Goal: Information Seeking & Learning: Learn about a topic

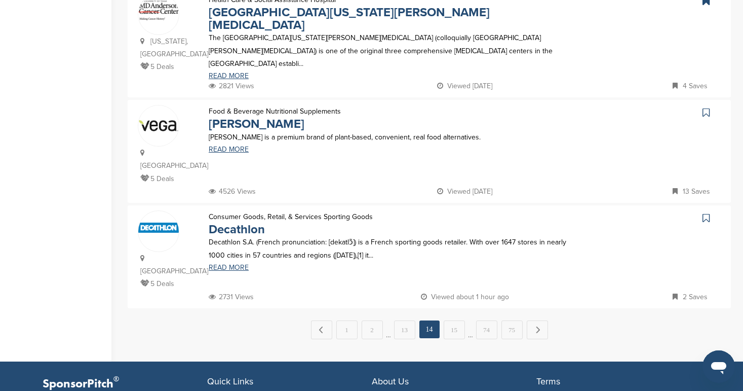
scroll to position [990, 0]
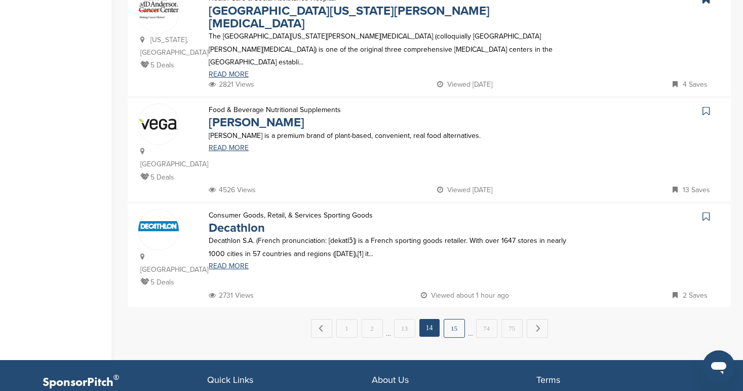
click at [456, 319] on link "15" at bounding box center [454, 328] width 21 height 19
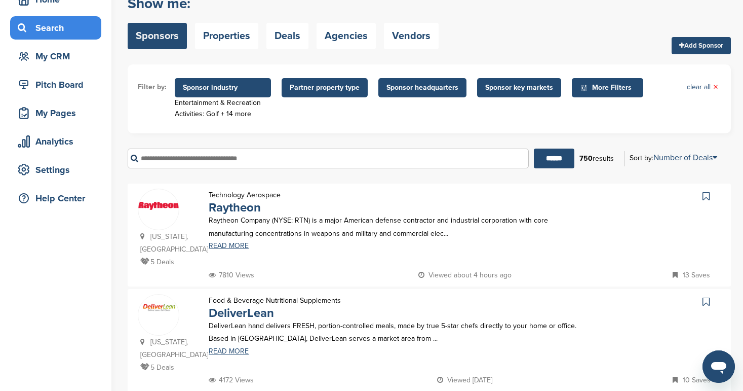
scroll to position [59, 0]
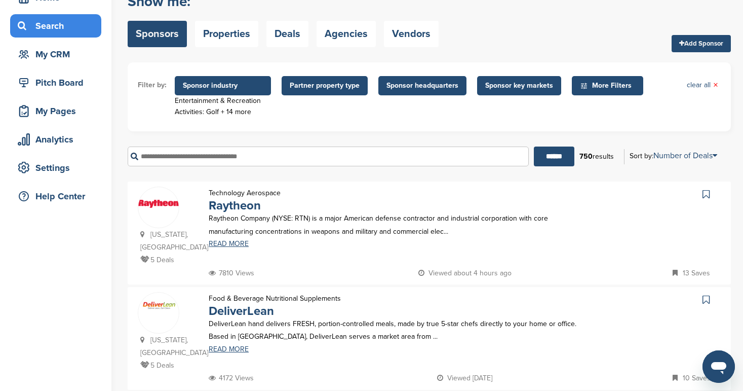
click at [707, 194] on icon at bounding box center [706, 194] width 7 height 10
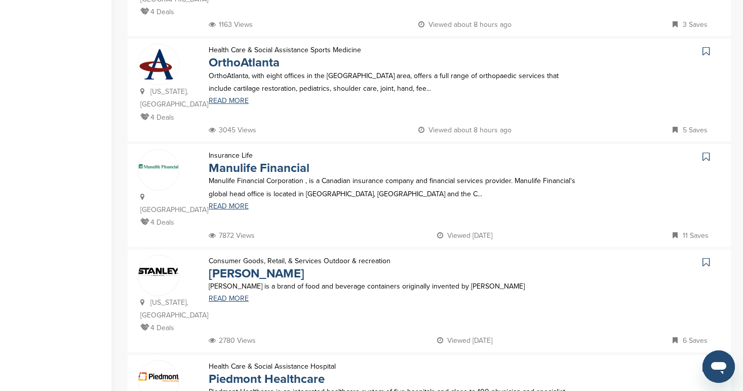
scroll to position [630, 0]
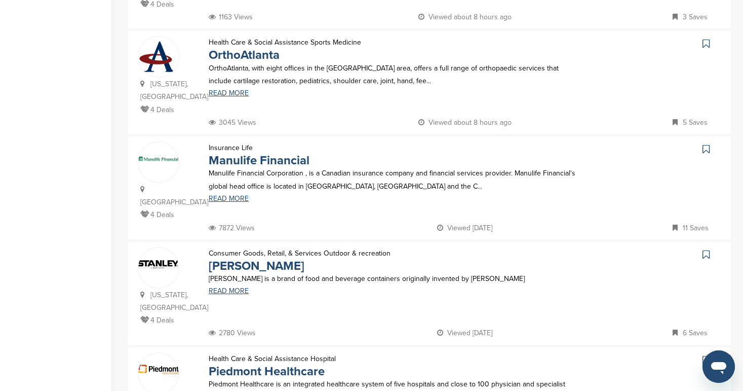
click at [709, 249] on icon at bounding box center [706, 254] width 7 height 10
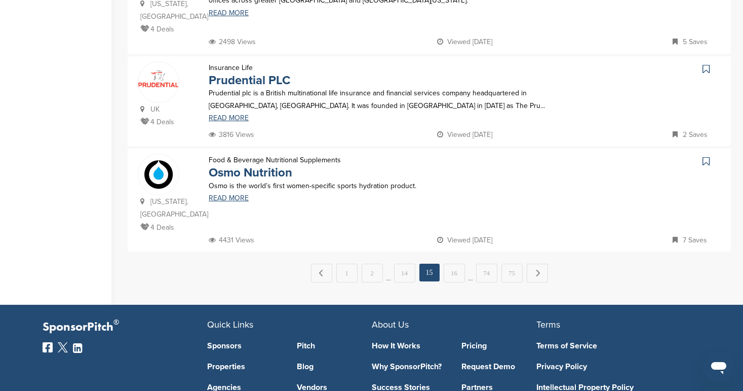
scroll to position [1036, 0]
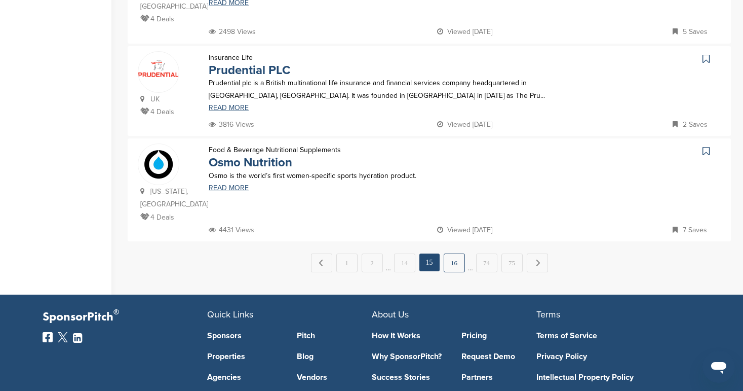
click at [456, 253] on link "16" at bounding box center [454, 262] width 21 height 19
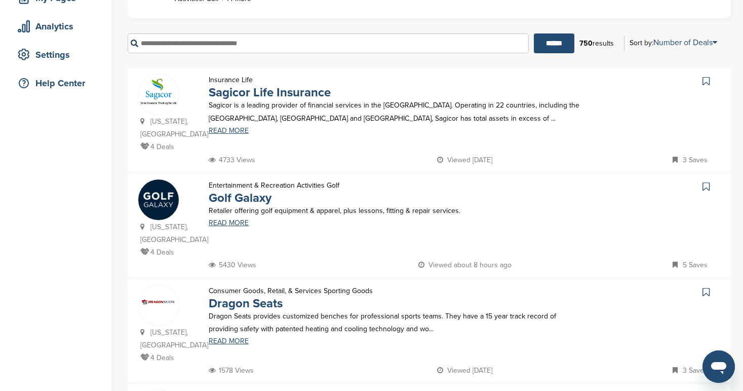
scroll to position [176, 0]
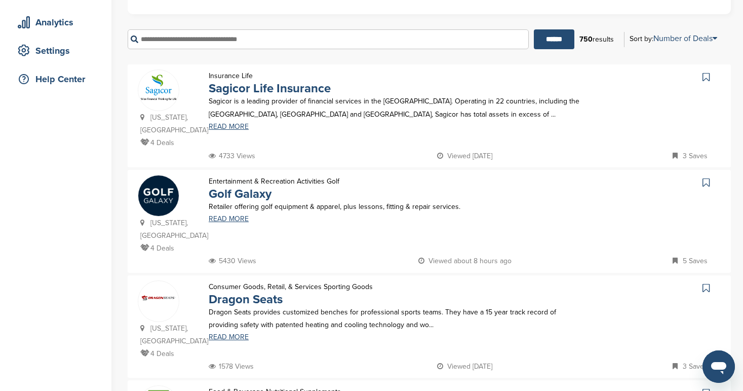
click at [708, 177] on icon at bounding box center [706, 182] width 7 height 10
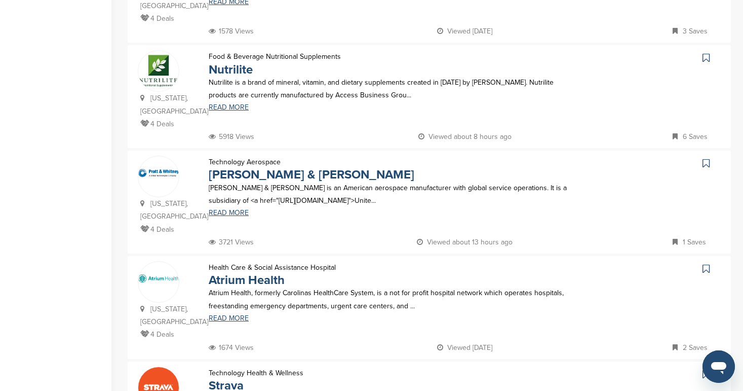
scroll to position [516, 0]
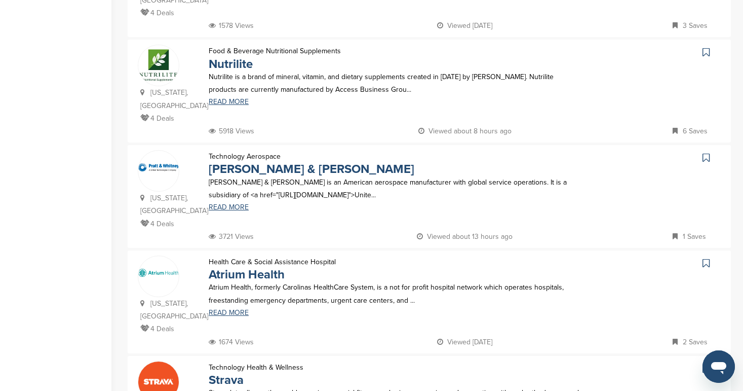
click at [706, 152] on icon at bounding box center [706, 157] width 7 height 10
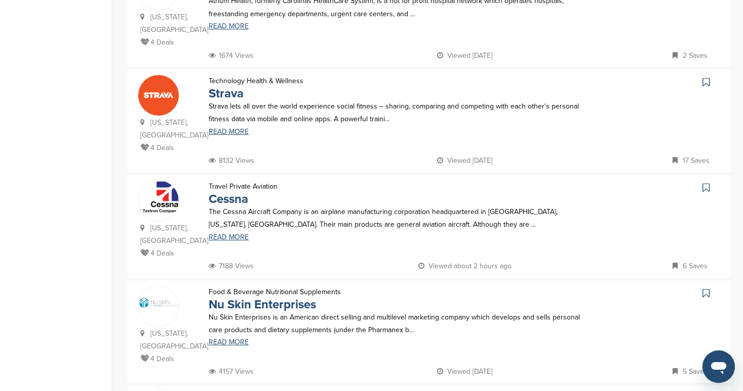
scroll to position [803, 0]
click at [704, 181] on icon at bounding box center [706, 186] width 7 height 10
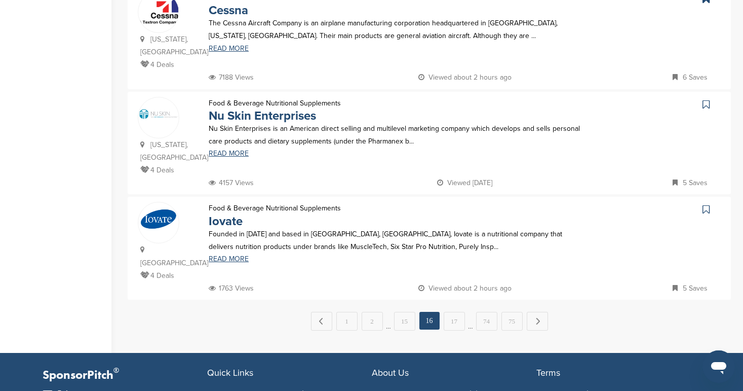
scroll to position [998, 0]
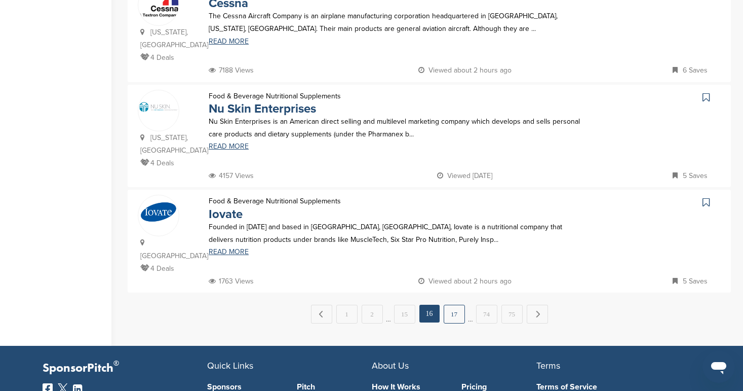
click at [458, 304] on link "17" at bounding box center [454, 313] width 21 height 19
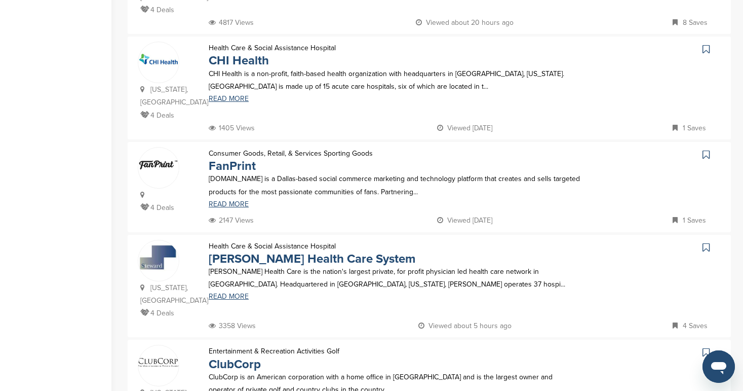
scroll to position [629, 0]
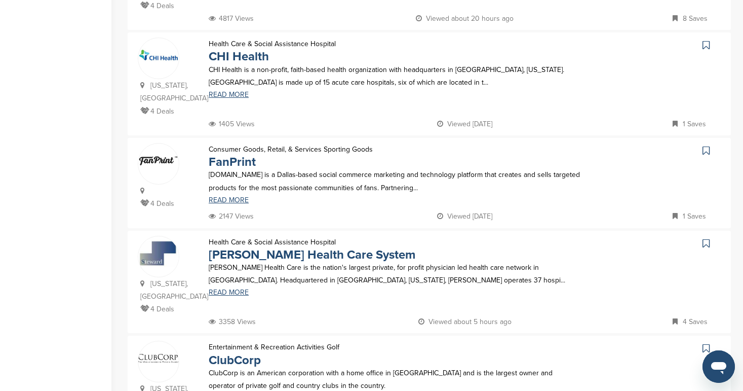
click at [705, 145] on icon at bounding box center [706, 150] width 7 height 10
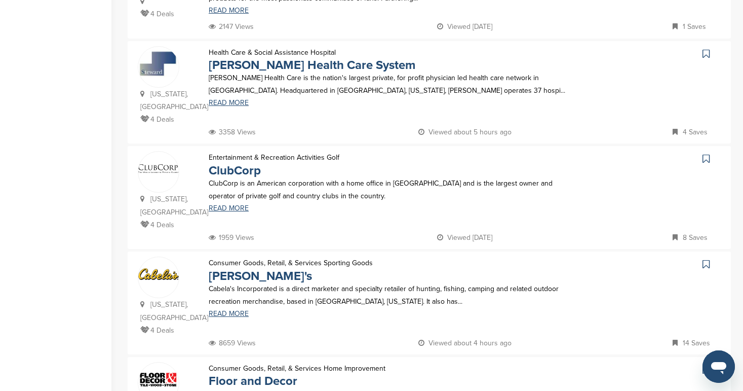
scroll to position [827, 0]
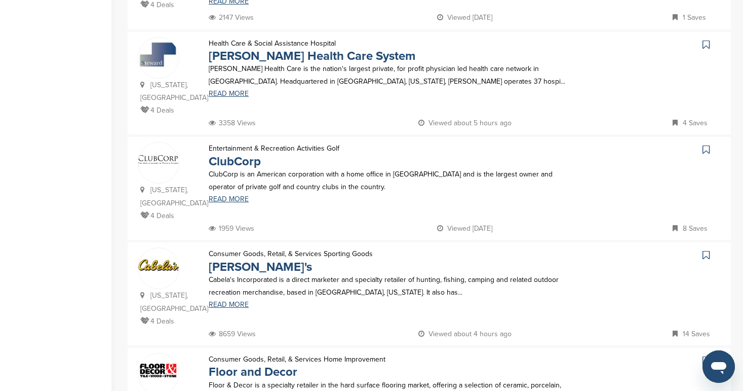
click at [710, 148] on link at bounding box center [707, 149] width 15 height 15
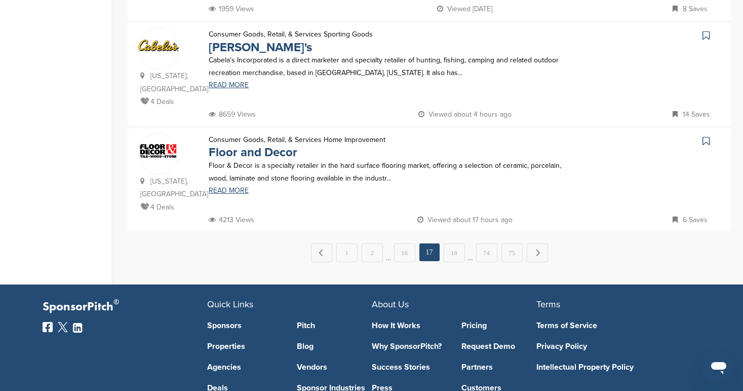
scroll to position [1049, 0]
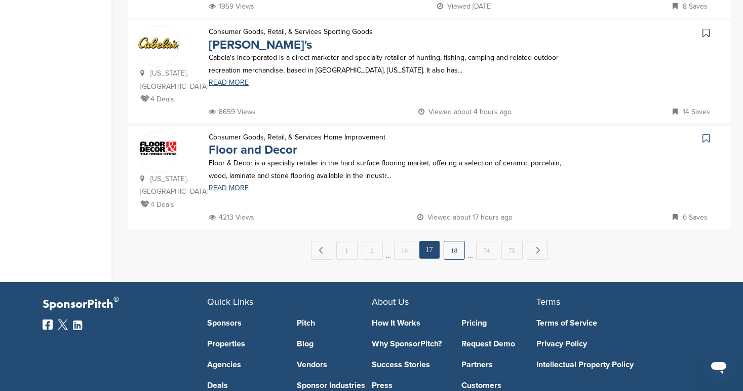
click at [450, 241] on link "18" at bounding box center [454, 250] width 21 height 19
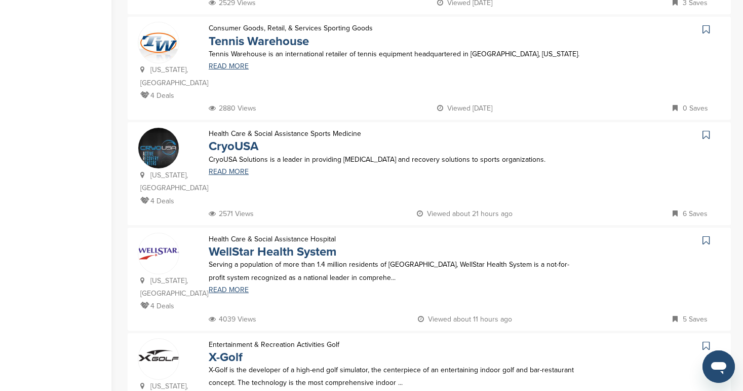
scroll to position [421, 0]
click at [705, 132] on icon at bounding box center [706, 134] width 7 height 10
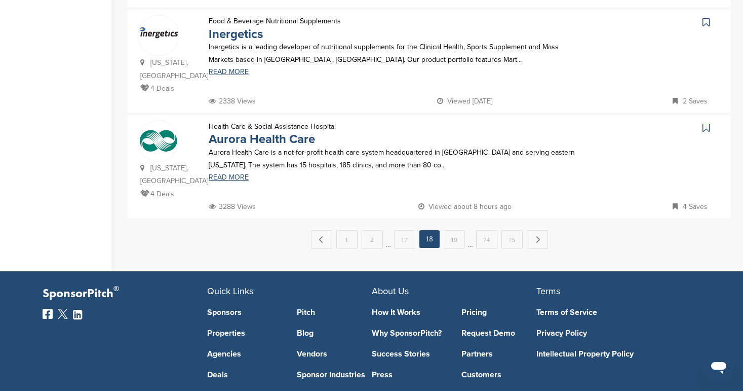
scroll to position [1061, 0]
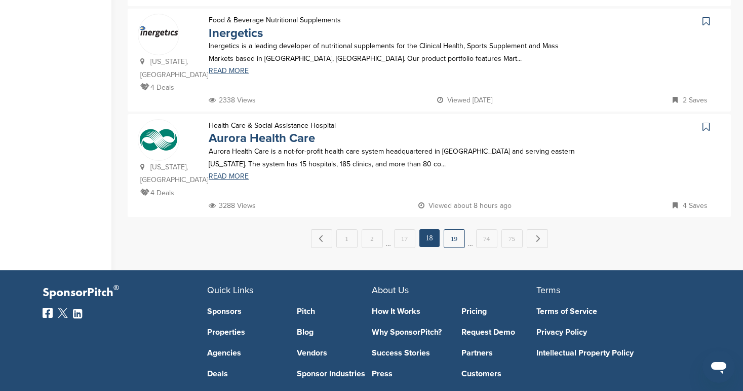
click at [452, 229] on link "19" at bounding box center [454, 238] width 21 height 19
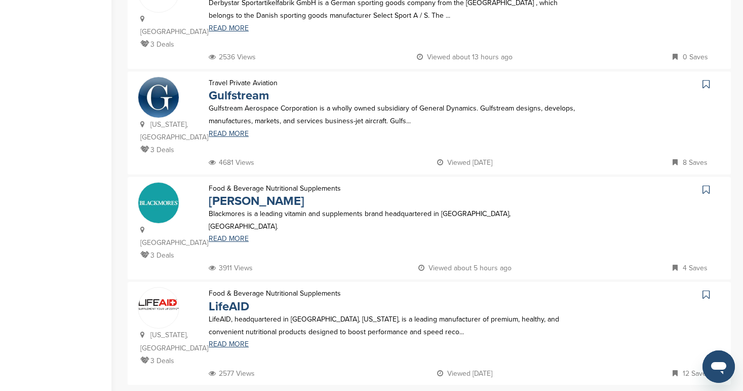
scroll to position [911, 0]
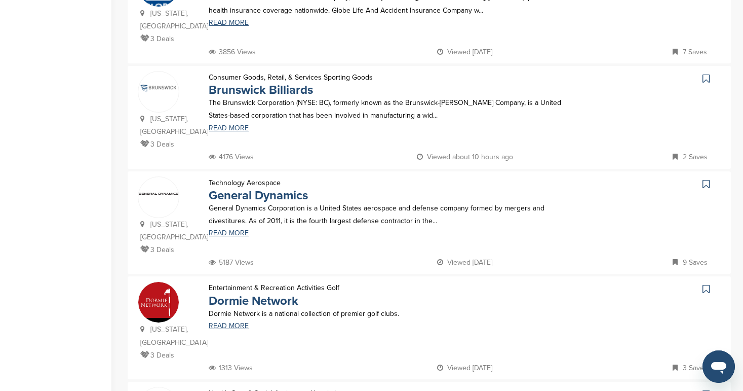
scroll to position [689, 0]
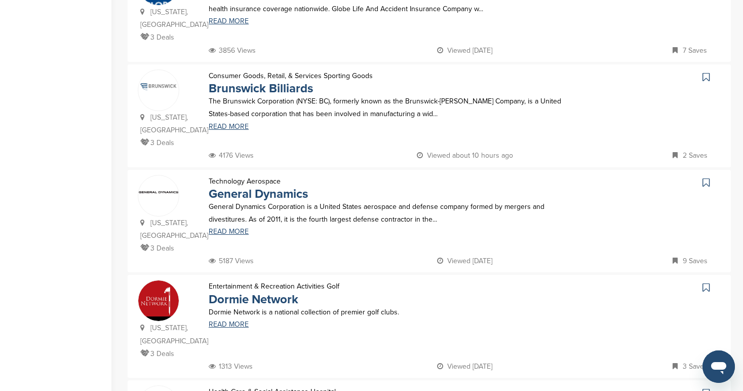
click at [703, 177] on icon at bounding box center [706, 182] width 7 height 10
click at [706, 282] on icon at bounding box center [706, 287] width 7 height 10
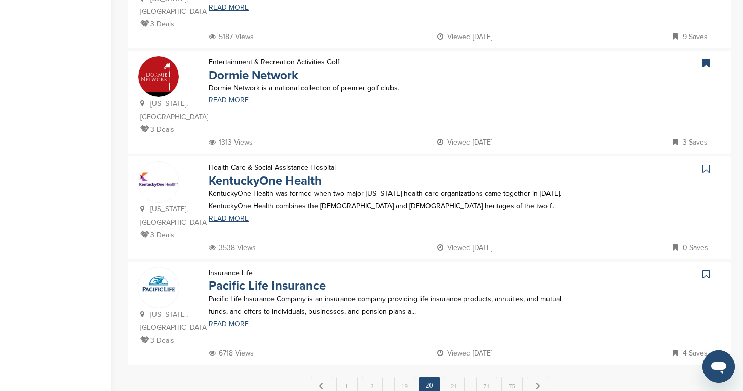
scroll to position [915, 0]
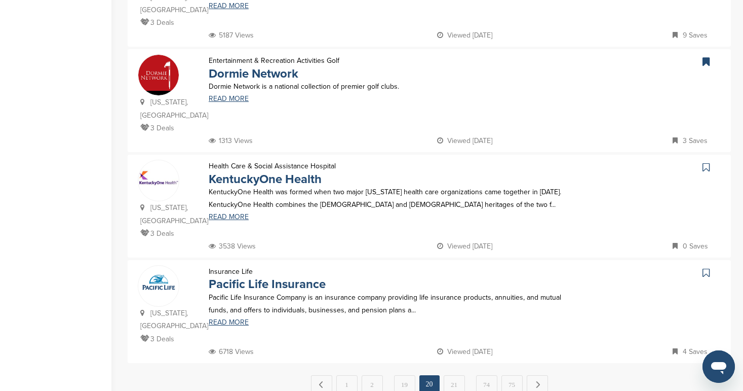
click at [705, 267] on icon at bounding box center [706, 272] width 7 height 10
click at [456, 375] on link "21" at bounding box center [454, 384] width 21 height 19
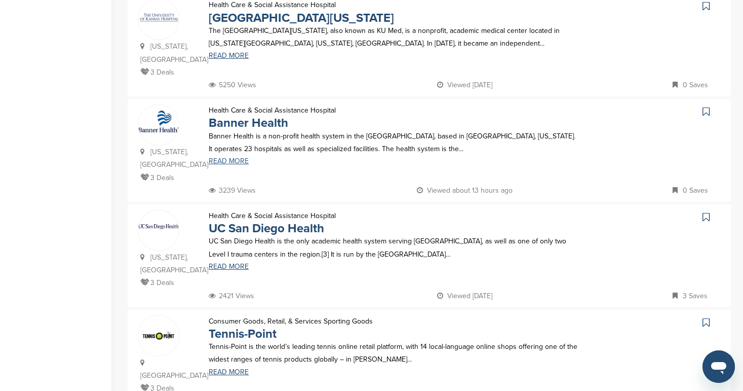
scroll to position [589, 0]
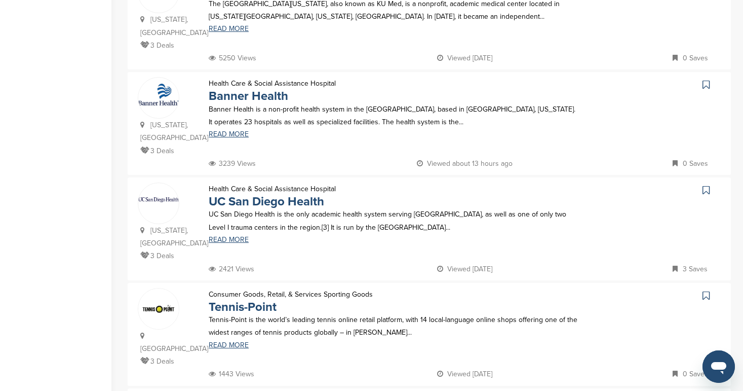
click at [708, 185] on icon at bounding box center [706, 190] width 7 height 10
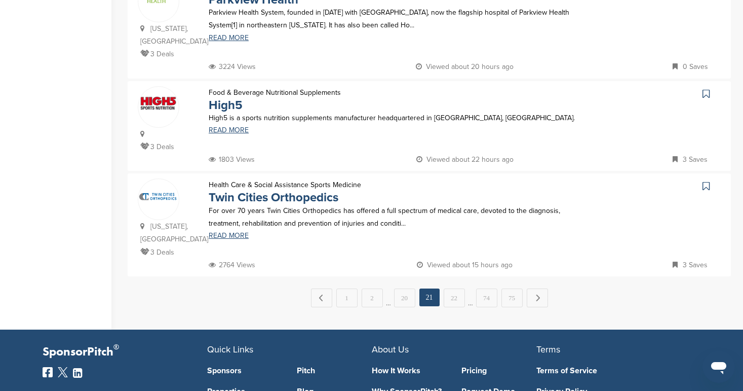
scroll to position [1002, 0]
click at [457, 288] on link "22" at bounding box center [454, 297] width 21 height 19
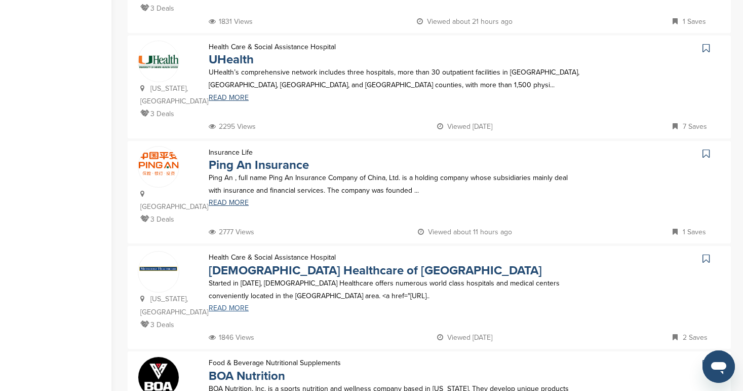
scroll to position [972, 0]
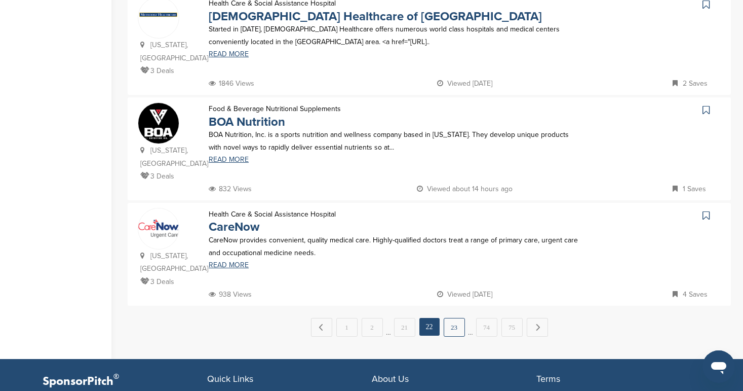
click at [459, 318] on link "23" at bounding box center [454, 327] width 21 height 19
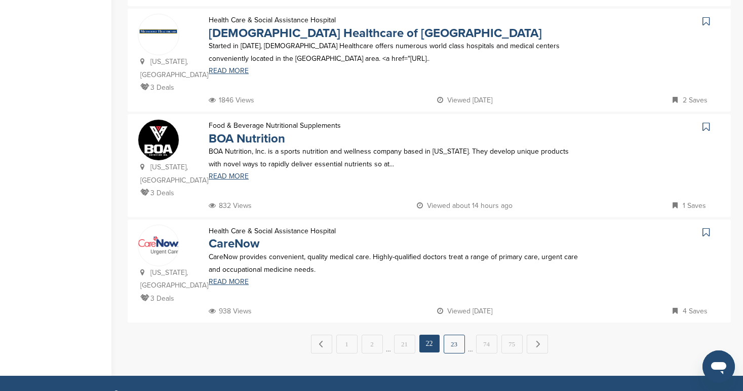
scroll to position [0, 0]
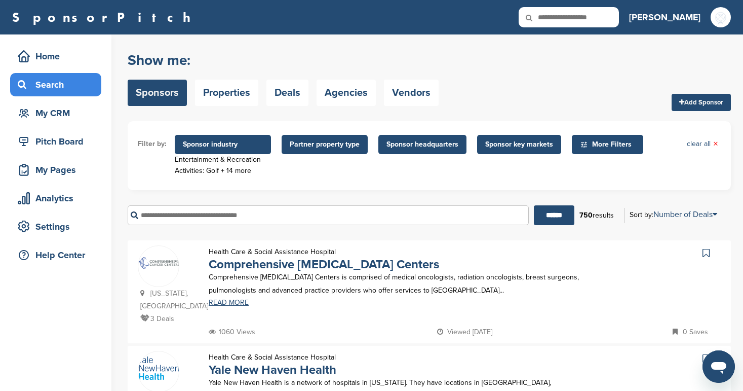
click at [708, 251] on icon at bounding box center [706, 253] width 7 height 10
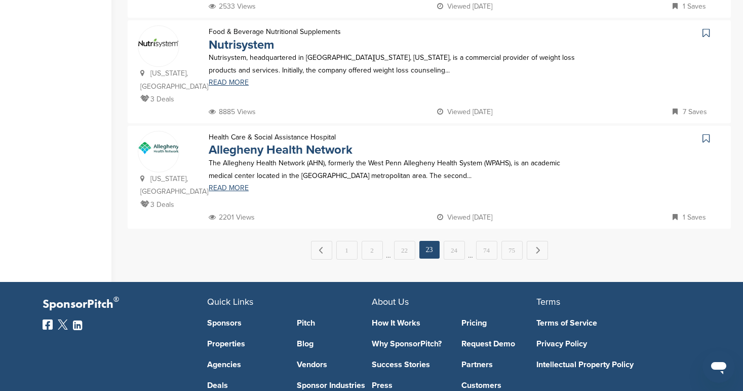
scroll to position [1053, 0]
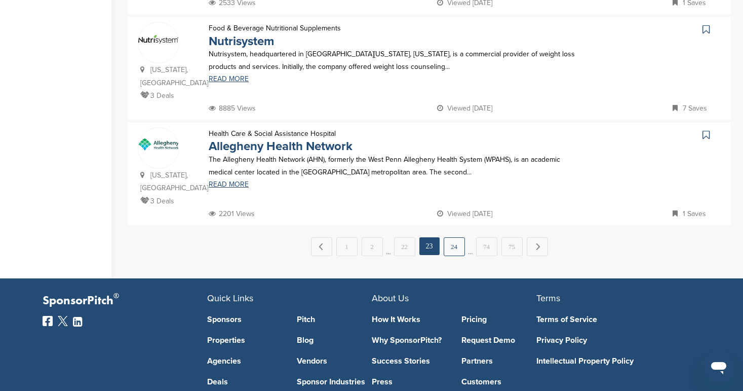
click at [457, 237] on link "24" at bounding box center [454, 246] width 21 height 19
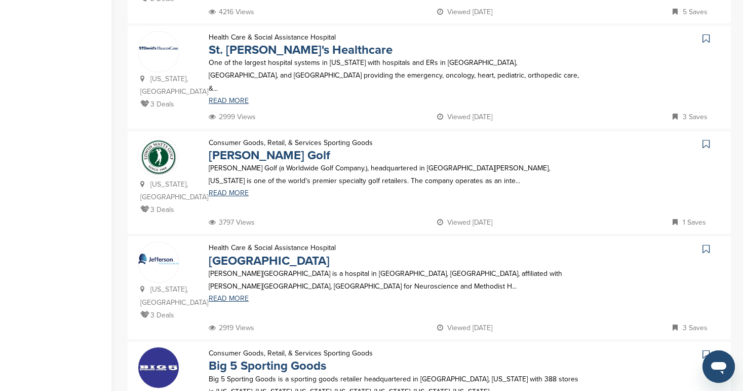
scroll to position [329, 0]
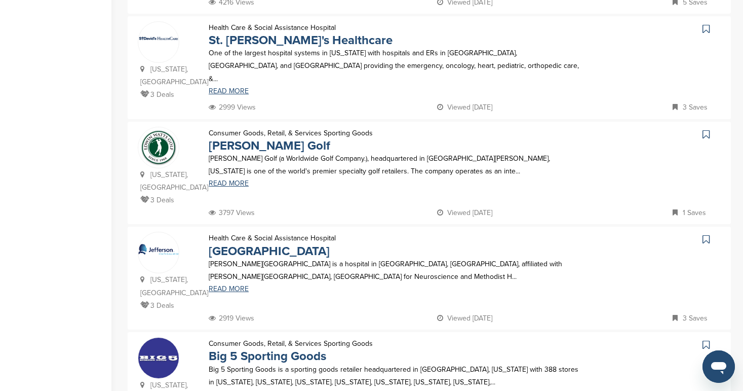
click at [705, 129] on icon at bounding box center [706, 134] width 7 height 10
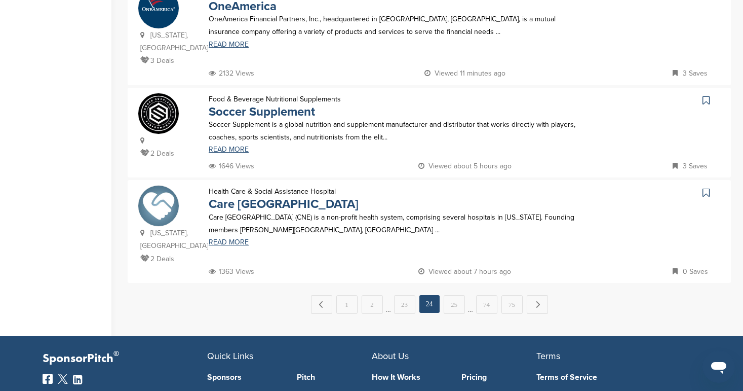
scroll to position [996, 0]
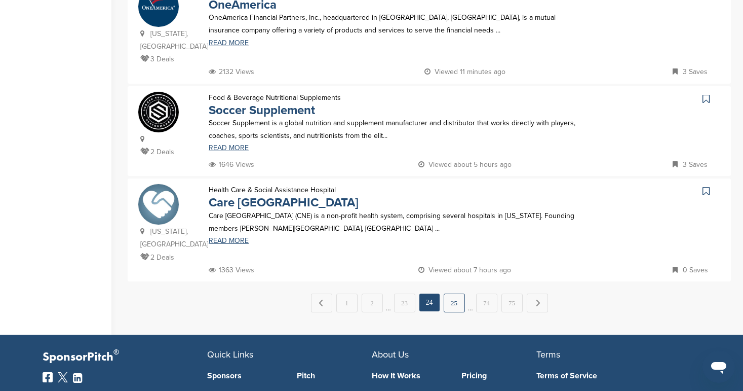
click at [458, 293] on link "25" at bounding box center [454, 302] width 21 height 19
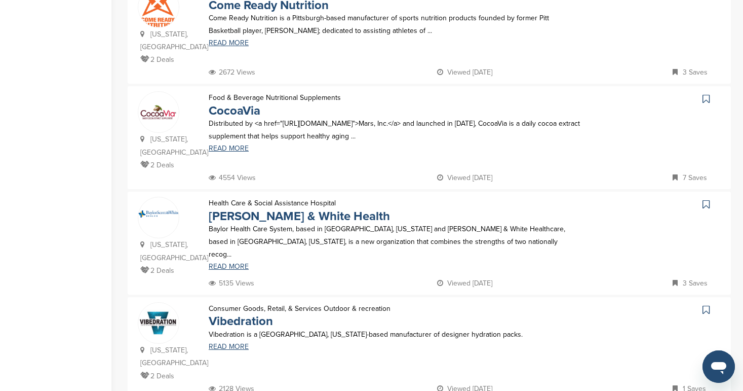
scroll to position [880, 0]
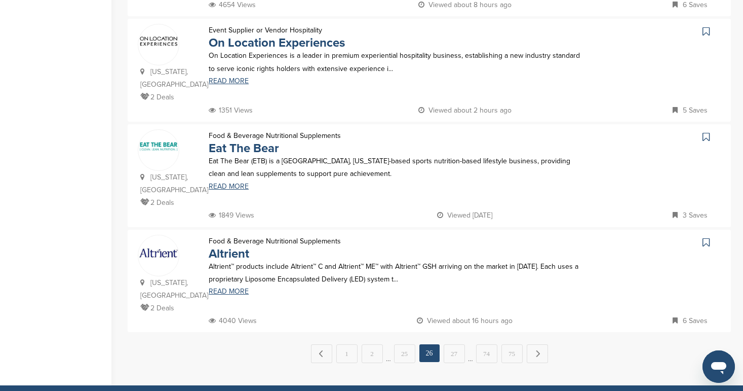
scroll to position [948, 0]
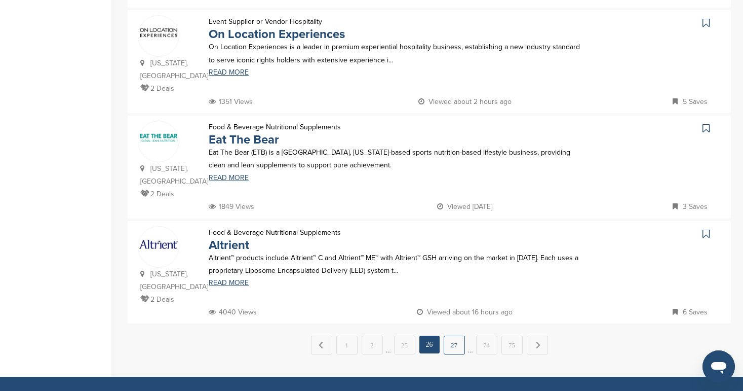
click at [457, 335] on link "27" at bounding box center [454, 344] width 21 height 19
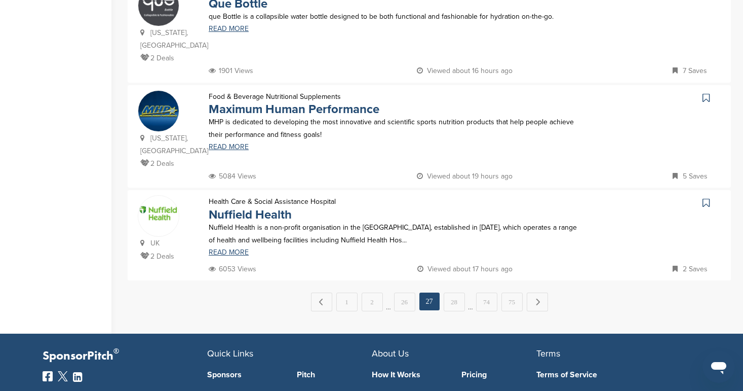
scroll to position [1008, 0]
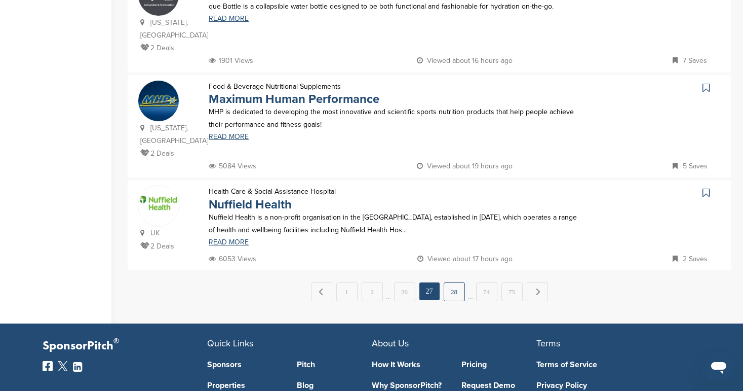
click at [457, 282] on link "28" at bounding box center [454, 291] width 21 height 19
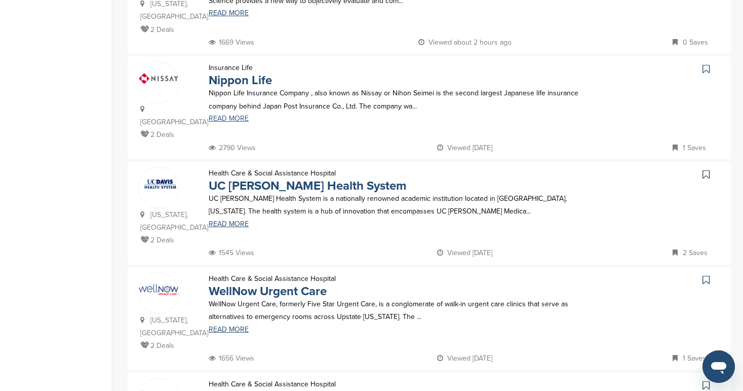
scroll to position [734, 0]
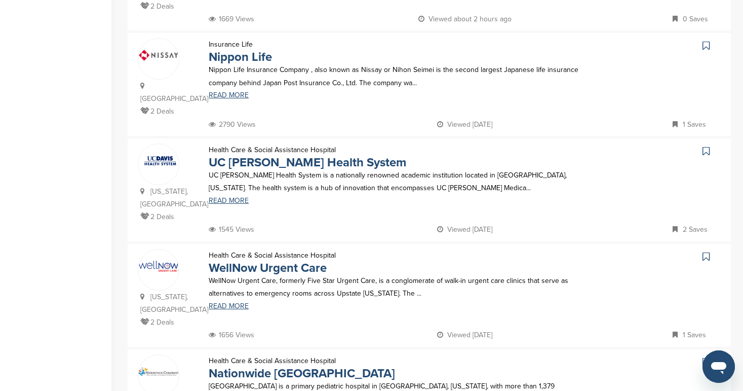
click at [705, 146] on icon at bounding box center [706, 151] width 7 height 10
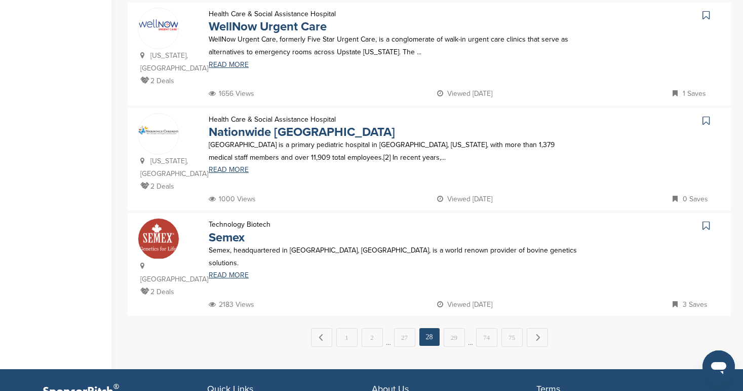
scroll to position [985, 0]
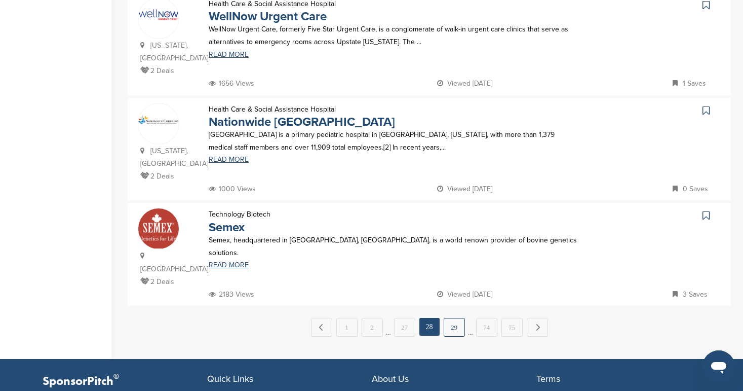
click at [451, 318] on link "29" at bounding box center [454, 327] width 21 height 19
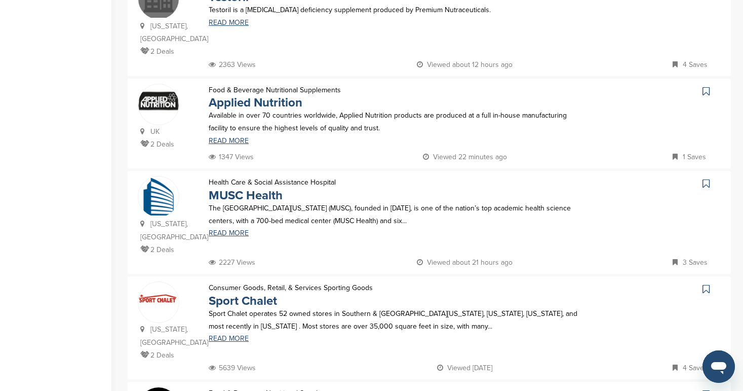
scroll to position [816, 0]
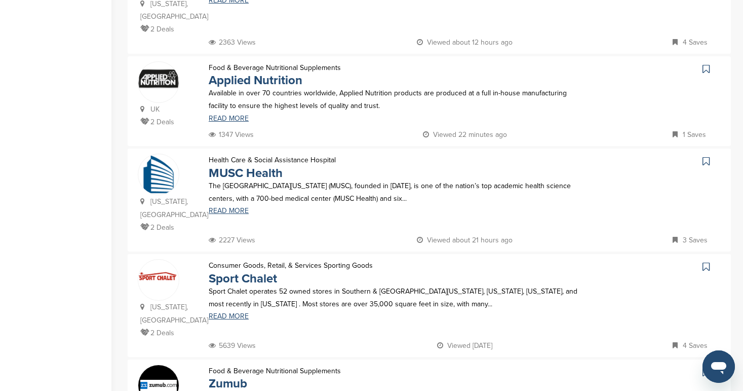
click at [707, 156] on icon at bounding box center [706, 161] width 7 height 10
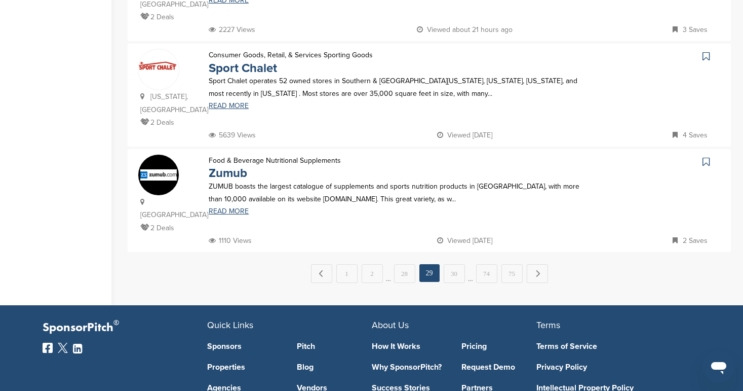
scroll to position [1031, 0]
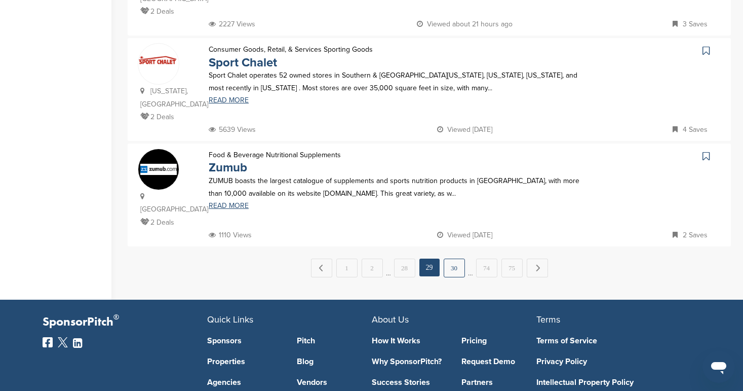
click at [455, 258] on link "30" at bounding box center [454, 267] width 21 height 19
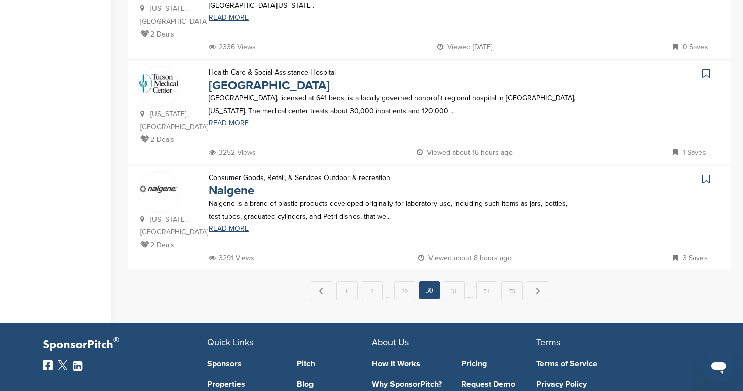
scroll to position [1015, 0]
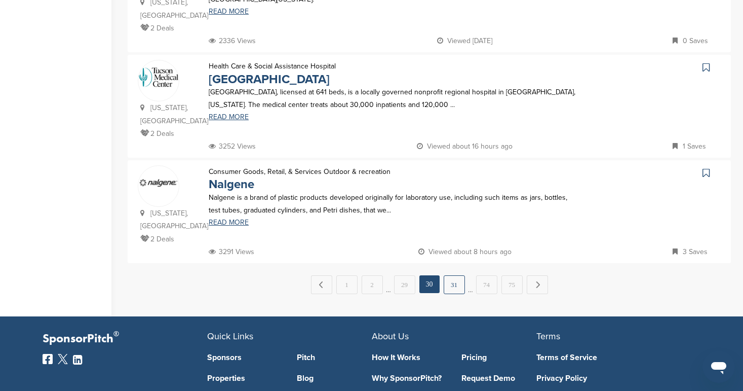
click at [455, 275] on link "31" at bounding box center [454, 284] width 21 height 19
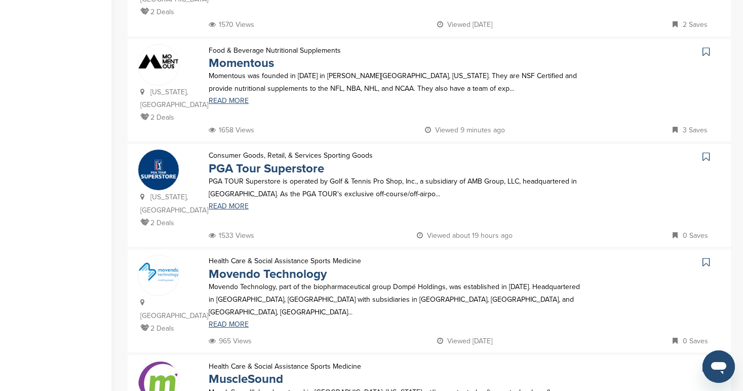
scroll to position [814, 0]
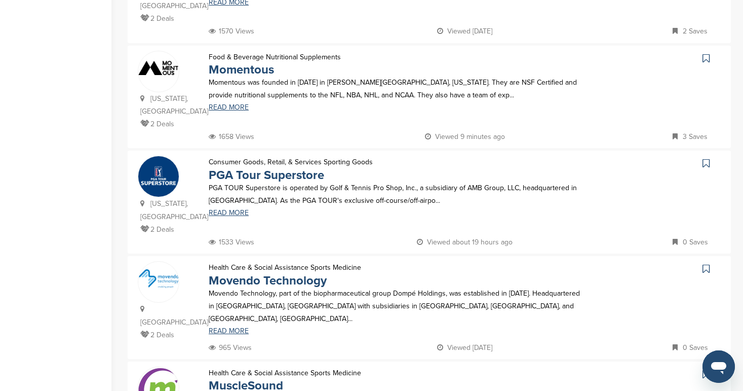
click at [703, 158] on icon at bounding box center [706, 163] width 7 height 10
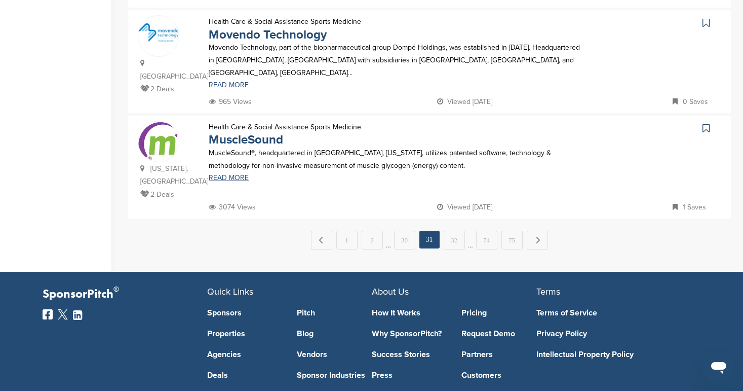
scroll to position [1080, 0]
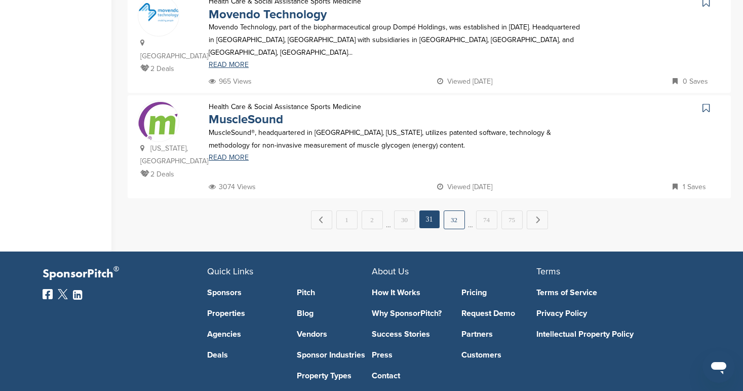
click at [451, 210] on link "32" at bounding box center [454, 219] width 21 height 19
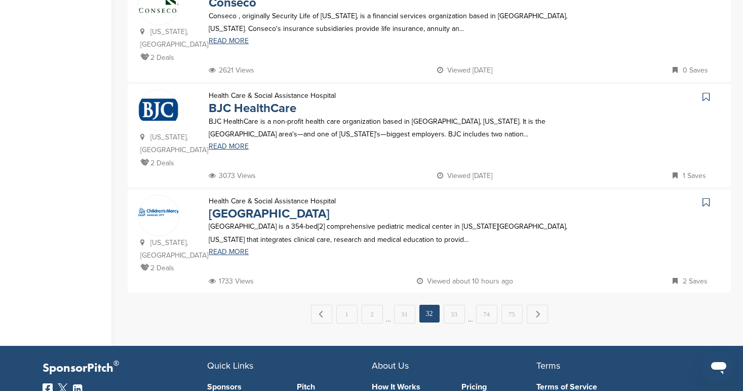
scroll to position [974, 0]
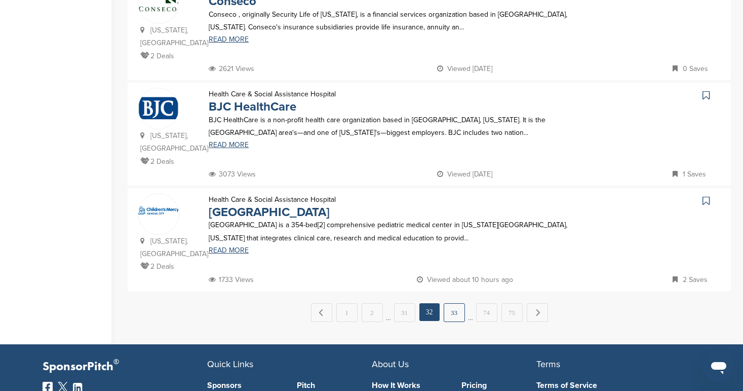
click at [456, 303] on link "33" at bounding box center [454, 312] width 21 height 19
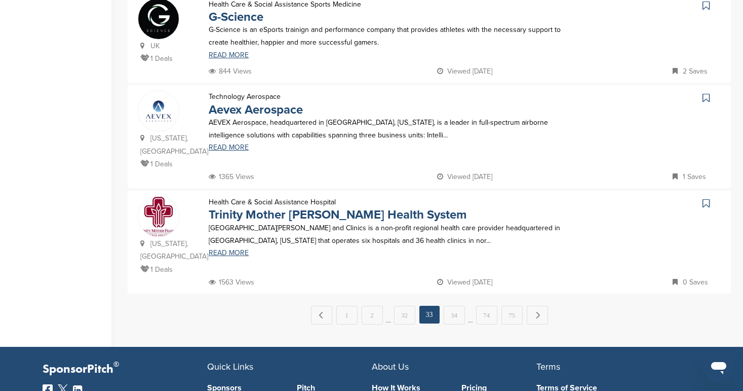
scroll to position [991, 0]
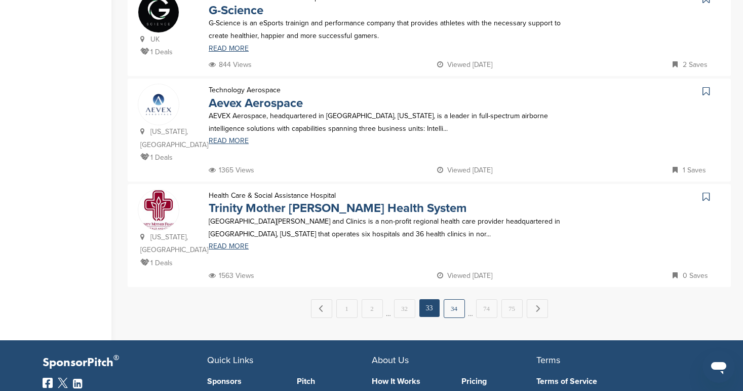
click at [461, 299] on link "34" at bounding box center [454, 308] width 21 height 19
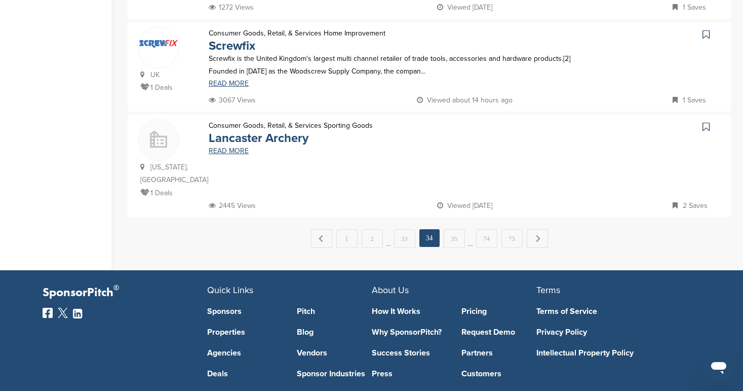
scroll to position [1061, 0]
click at [454, 229] on link "35" at bounding box center [454, 238] width 21 height 19
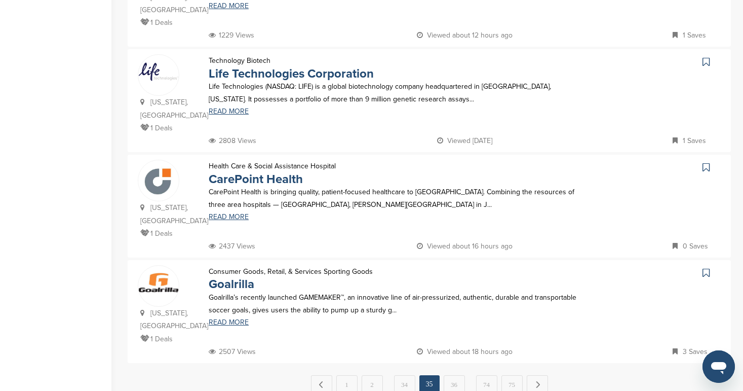
scroll to position [918, 0]
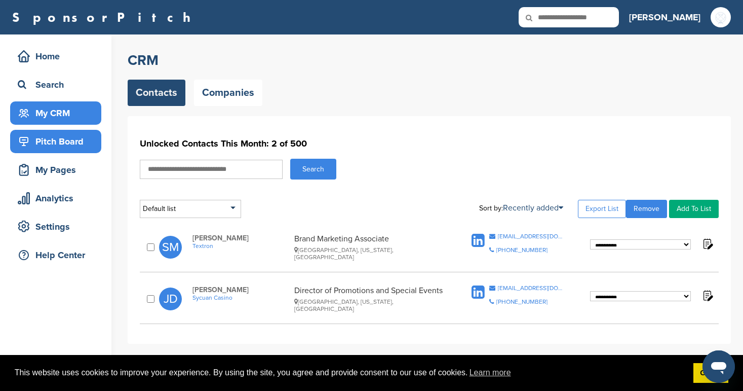
click at [68, 139] on div "Pitch Board" at bounding box center [58, 141] width 86 height 18
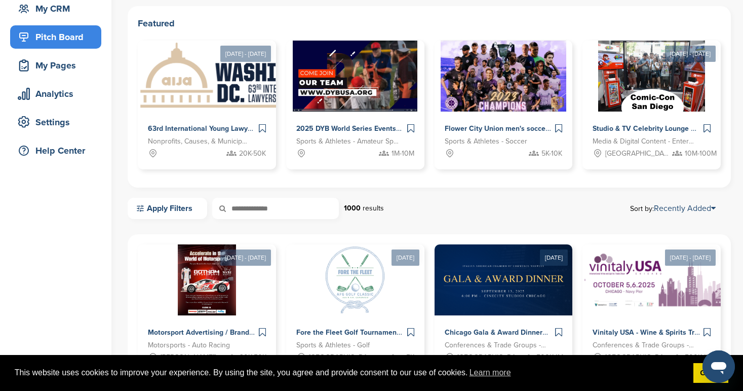
scroll to position [104, 0]
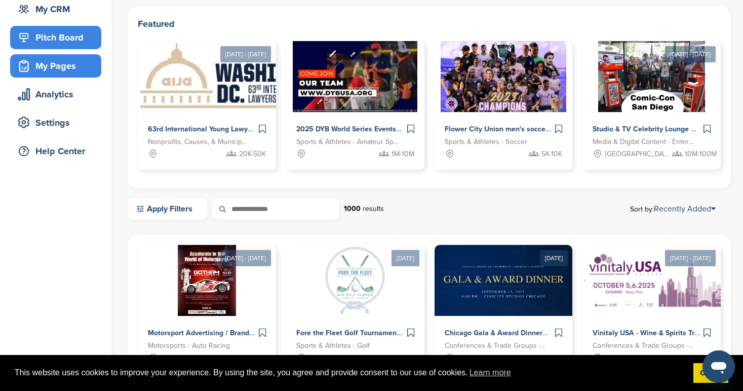
click at [44, 69] on div "My Pages" at bounding box center [58, 66] width 86 height 18
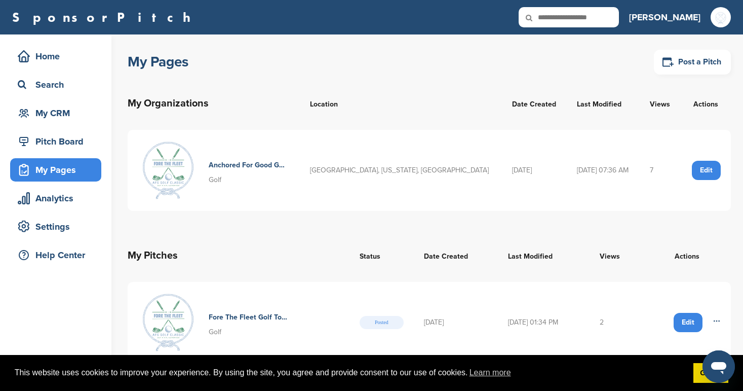
click at [172, 159] on img at bounding box center [168, 170] width 61 height 61
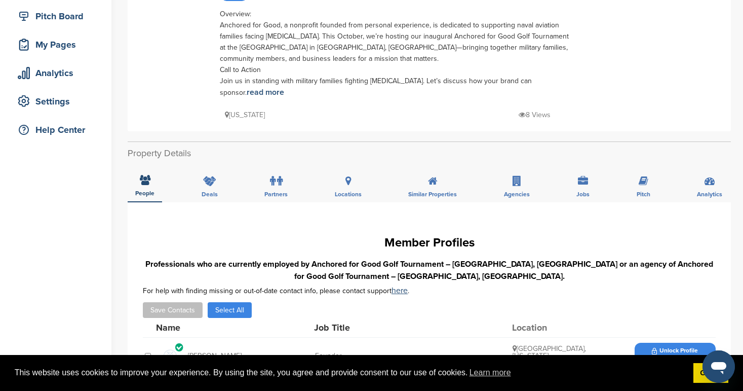
scroll to position [124, 0]
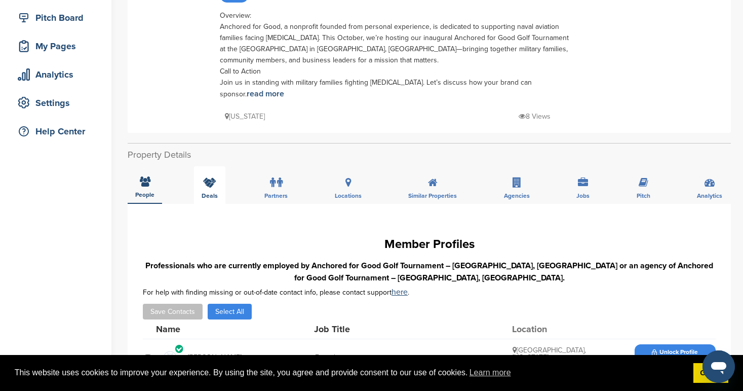
click at [213, 166] on div "Deals" at bounding box center [209, 184] width 31 height 37
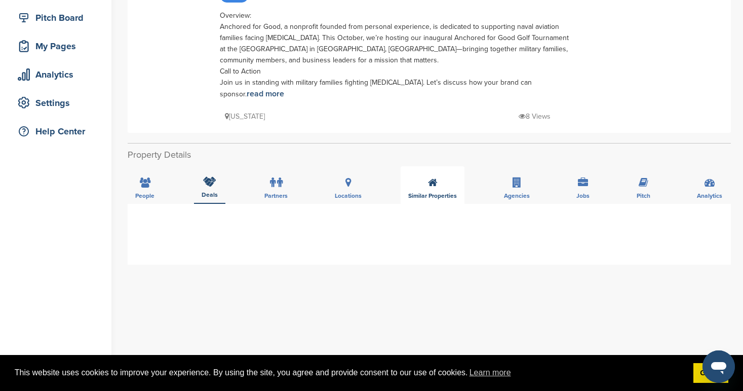
click at [155, 192] on span "Similar Properties" at bounding box center [144, 195] width 19 height 6
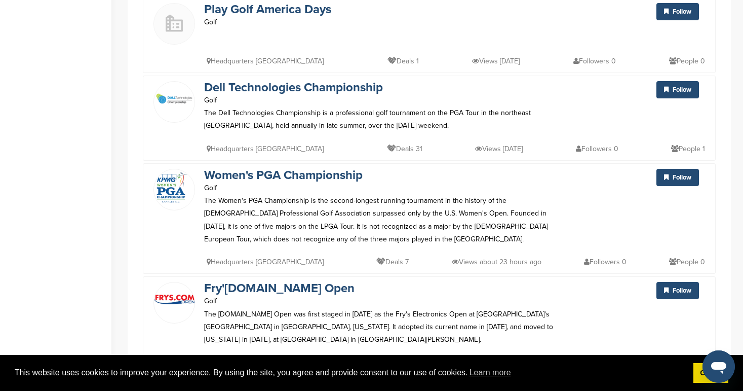
scroll to position [2221, 0]
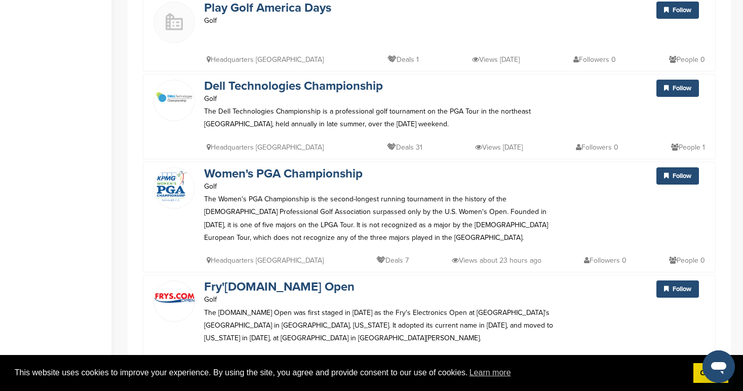
click at [416, 375] on link "View More" at bounding box center [429, 388] width 81 height 27
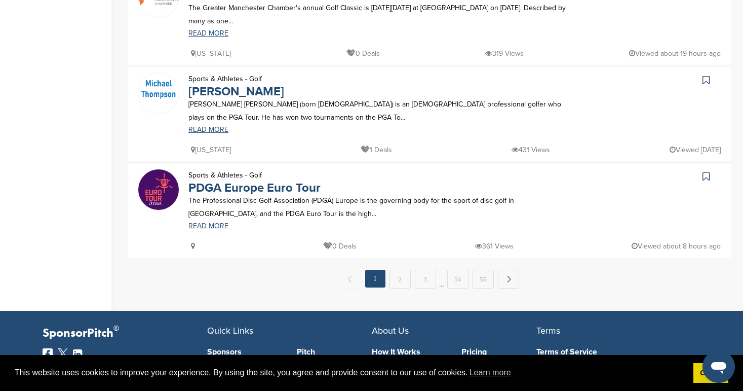
scroll to position [910, 0]
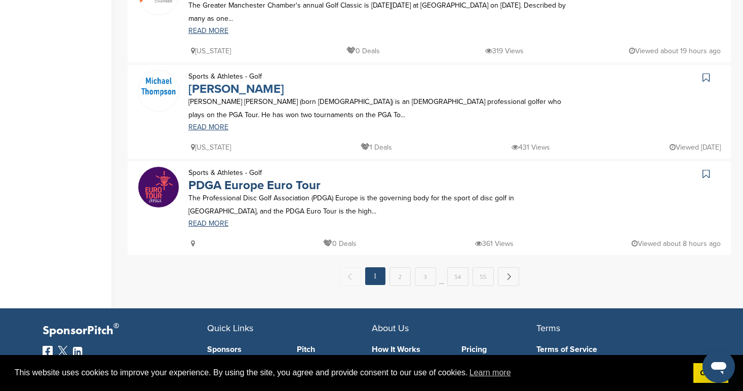
click at [249, 82] on link "Michael Thompson" at bounding box center [236, 89] width 96 height 15
click at [159, 75] on img at bounding box center [158, 87] width 41 height 25
click at [215, 124] on link "READ MORE" at bounding box center [381, 127] width 387 height 7
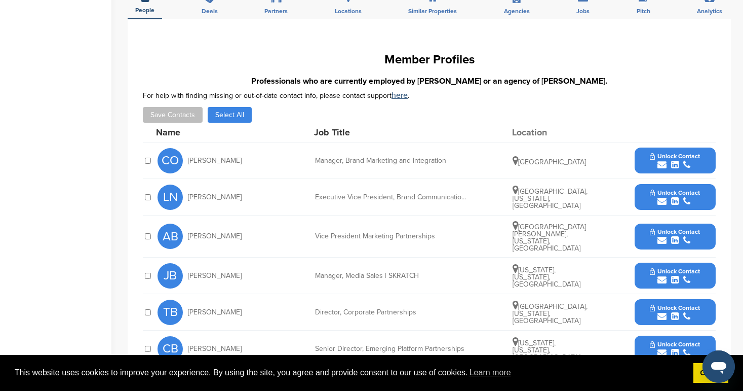
scroll to position [178, 0]
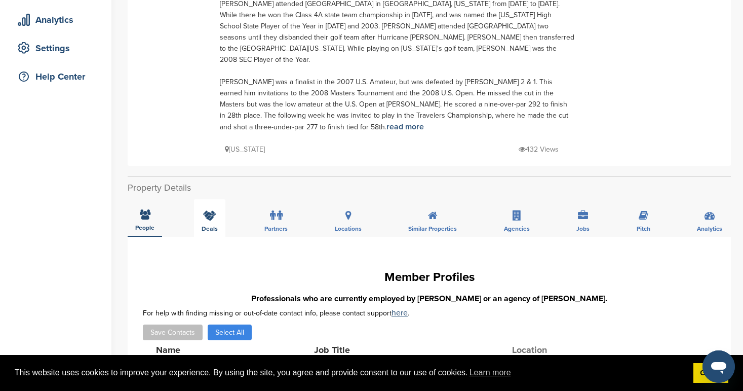
click at [155, 224] on span "Deals" at bounding box center [144, 227] width 19 height 6
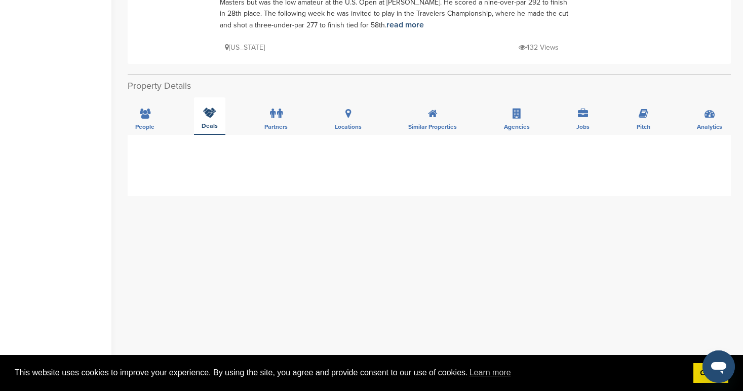
scroll to position [281, 0]
click at [276, 103] on label at bounding box center [276, 113] width 13 height 20
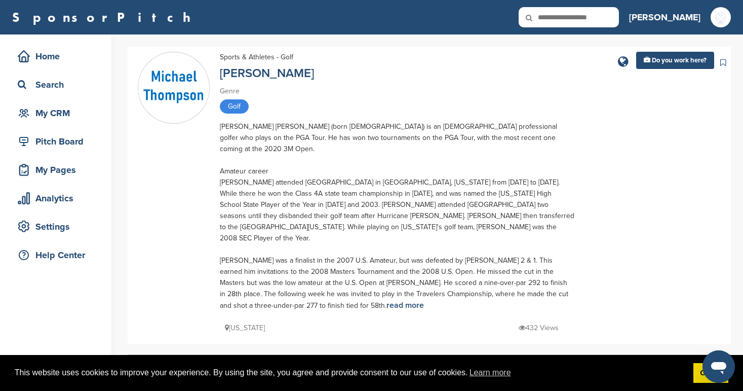
scroll to position [0, 0]
click at [243, 109] on span "Golf" at bounding box center [234, 106] width 29 height 14
click at [37, 175] on div "My Pages" at bounding box center [58, 170] width 86 height 18
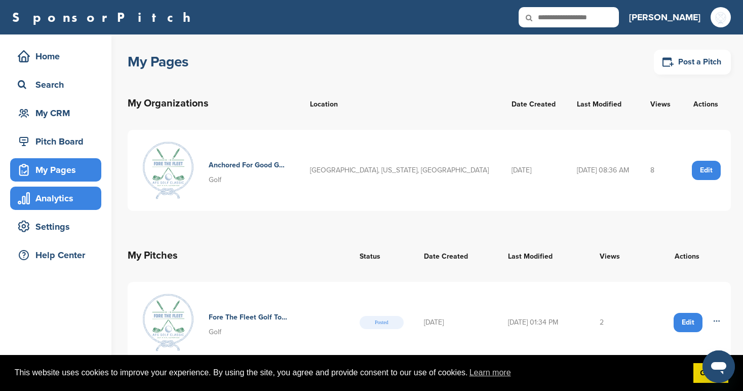
click at [44, 199] on div "Analytics" at bounding box center [58, 198] width 86 height 18
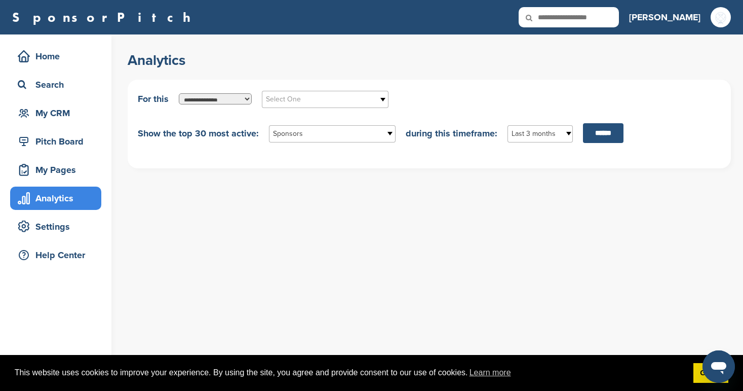
click at [595, 128] on input "******" at bounding box center [603, 133] width 41 height 20
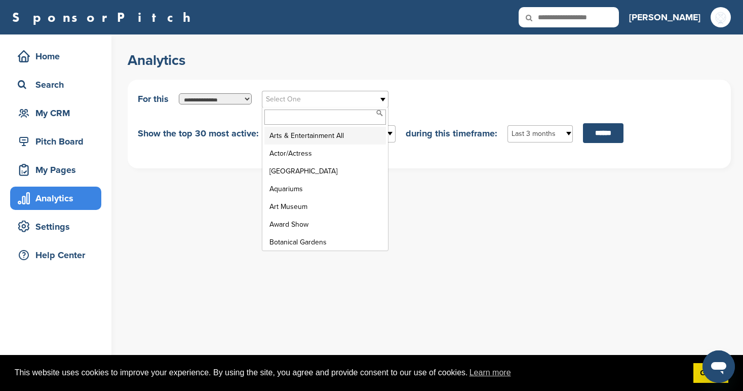
click at [267, 96] on span "Select One" at bounding box center [318, 99] width 105 height 12
type input "****"
click at [277, 135] on em "Golf" at bounding box center [275, 135] width 13 height 9
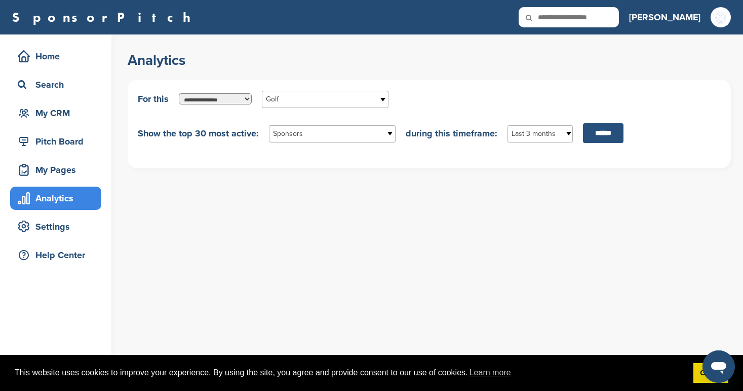
click at [607, 133] on input "******" at bounding box center [603, 133] width 41 height 20
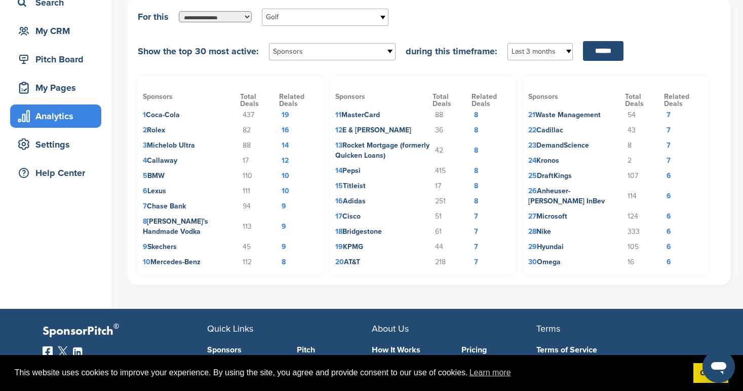
scroll to position [84, 0]
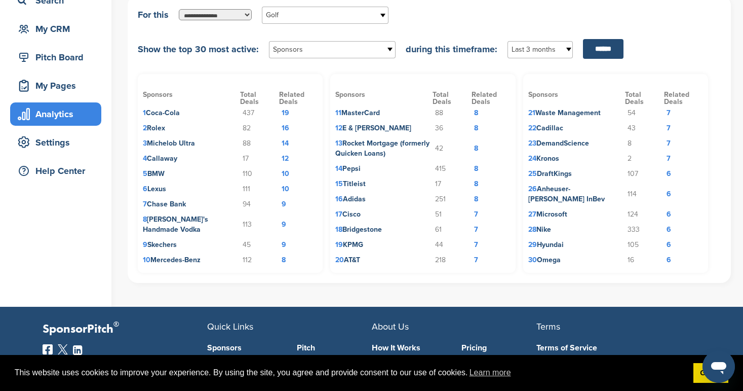
click at [285, 159] on td "12" at bounding box center [298, 158] width 39 height 15
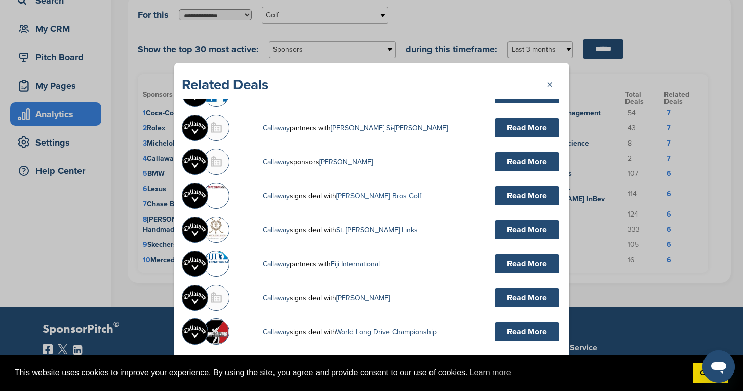
scroll to position [154, 0]
click at [523, 194] on link "Read More" at bounding box center [527, 195] width 64 height 19
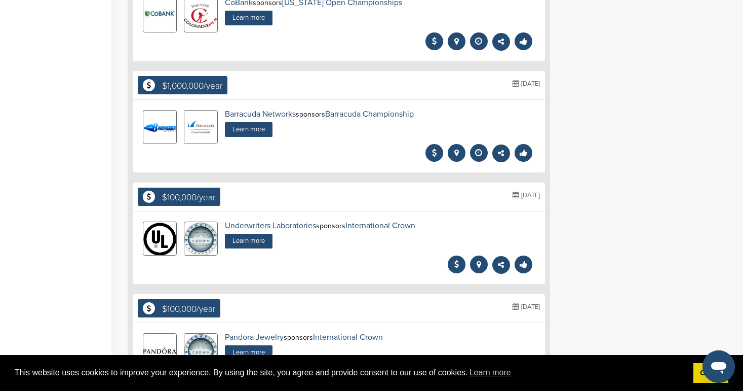
scroll to position [707, 0]
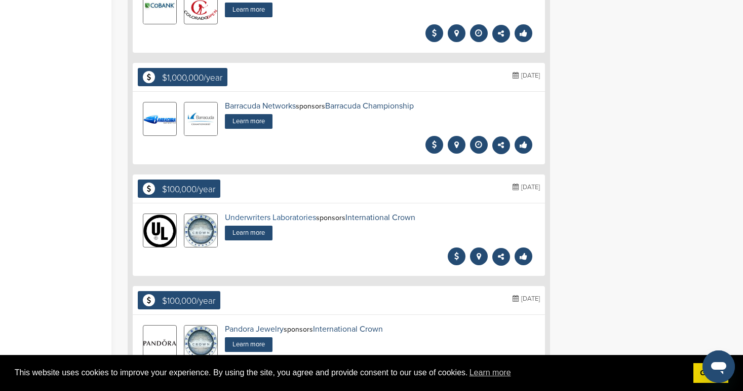
click at [276, 212] on link "Underwriters Laboratories" at bounding box center [270, 217] width 91 height 10
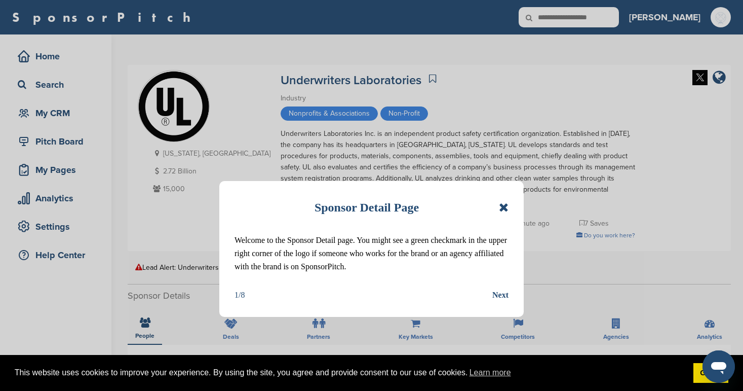
click at [503, 203] on icon at bounding box center [504, 207] width 10 height 12
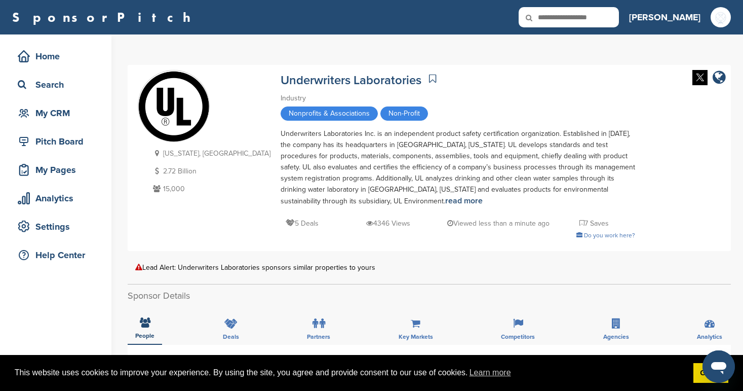
click at [429, 75] on icon at bounding box center [432, 78] width 7 height 10
click at [29, 19] on link "SponsorPitch" at bounding box center [104, 17] width 185 height 13
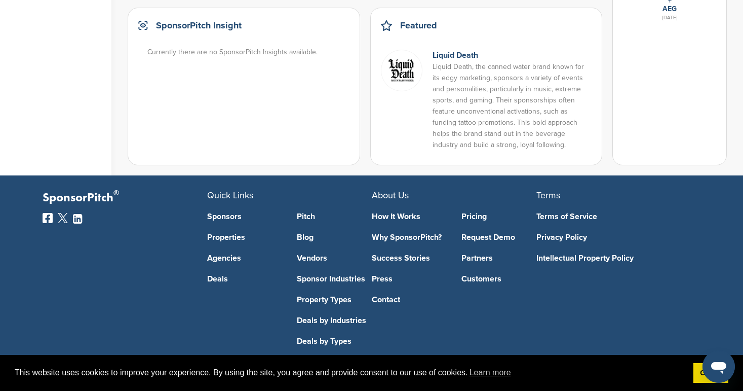
scroll to position [865, 0]
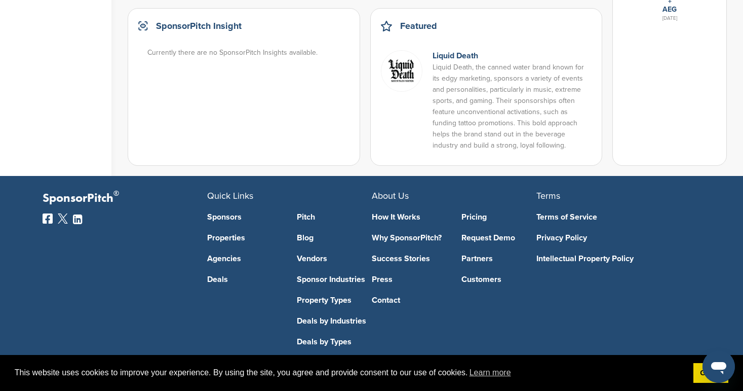
click at [387, 213] on link "How It Works" at bounding box center [409, 217] width 75 height 8
